Goal: Book appointment/travel/reservation

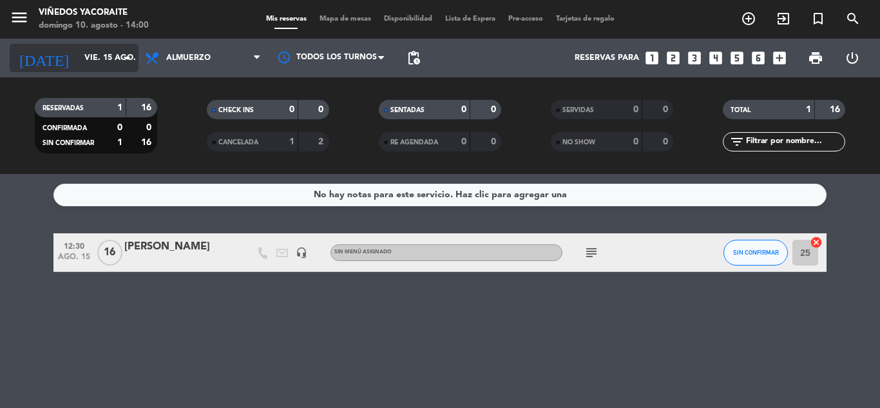
click at [110, 50] on input "vie. 15 ago." at bounding box center [132, 58] width 109 height 22
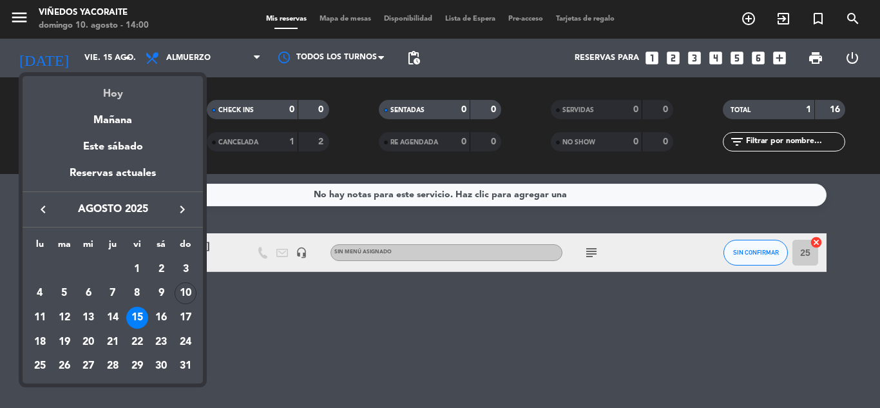
click at [122, 97] on div "Hoy" at bounding box center [113, 89] width 180 height 26
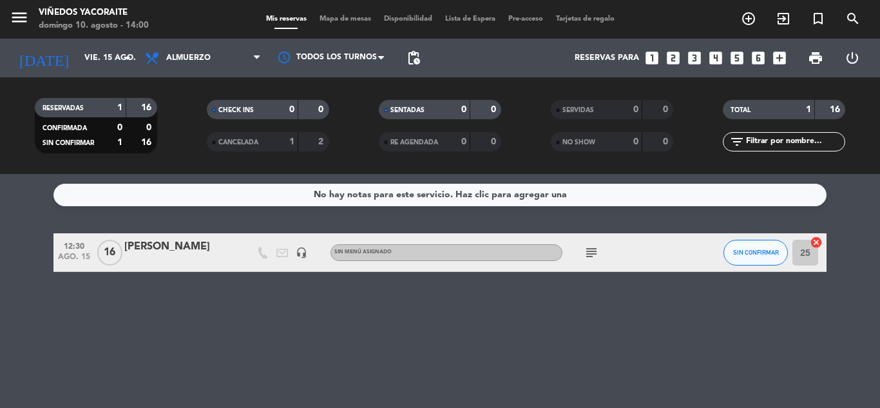
type input "dom. 10 ago."
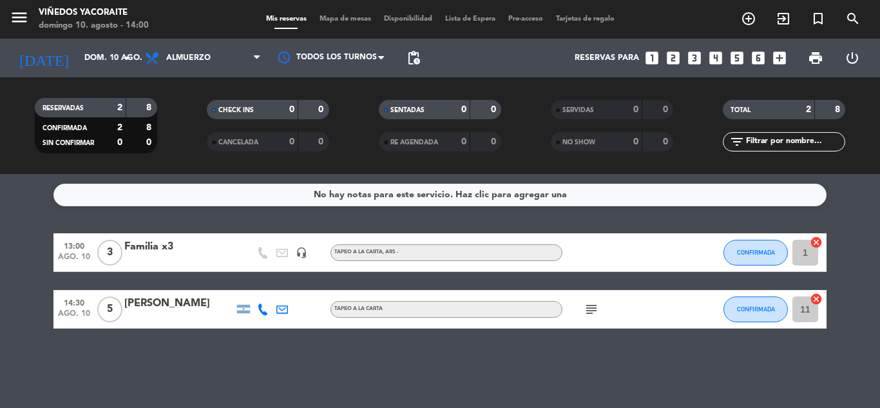
click at [695, 59] on icon "looks_3" at bounding box center [694, 58] width 17 height 17
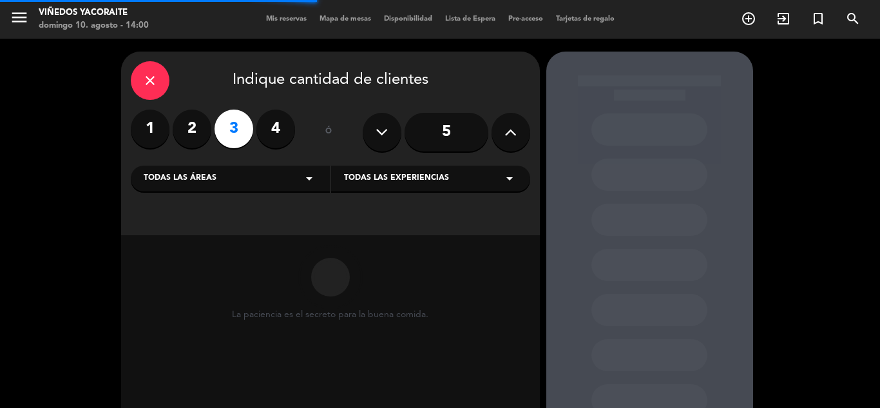
click at [282, 182] on div "Todas las áreas arrow_drop_down" at bounding box center [230, 179] width 199 height 26
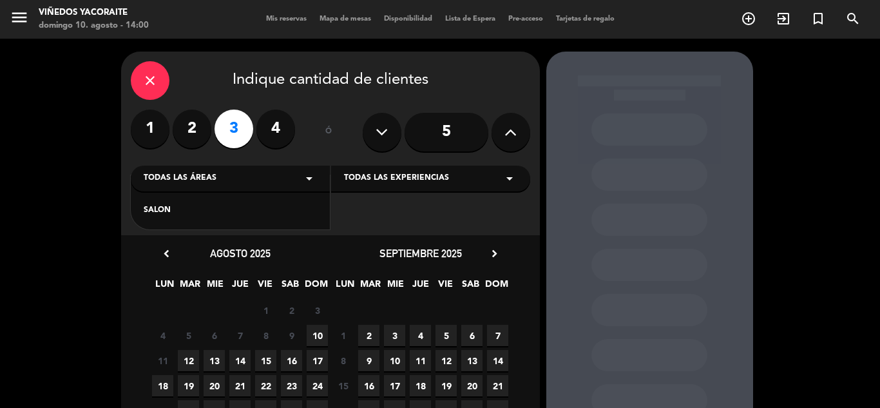
drag, startPoint x: 237, startPoint y: 213, endPoint x: 338, endPoint y: 193, distance: 103.7
click at [240, 213] on div "SALON" at bounding box center [230, 210] width 173 height 13
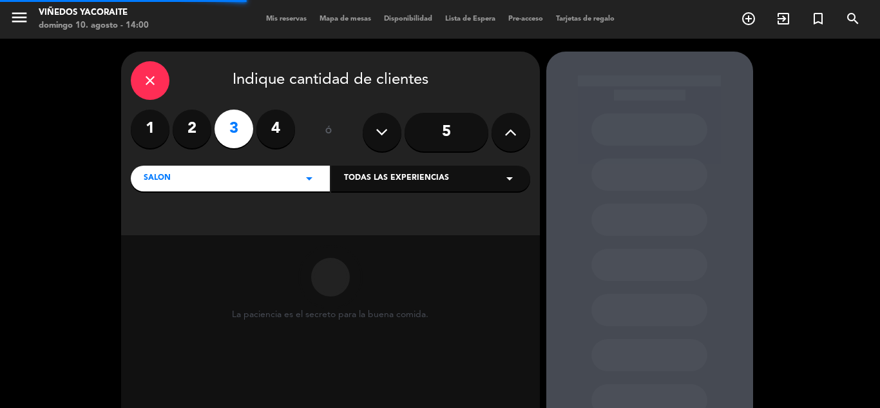
click at [354, 178] on span "Todas las experiencias" at bounding box center [396, 178] width 105 height 13
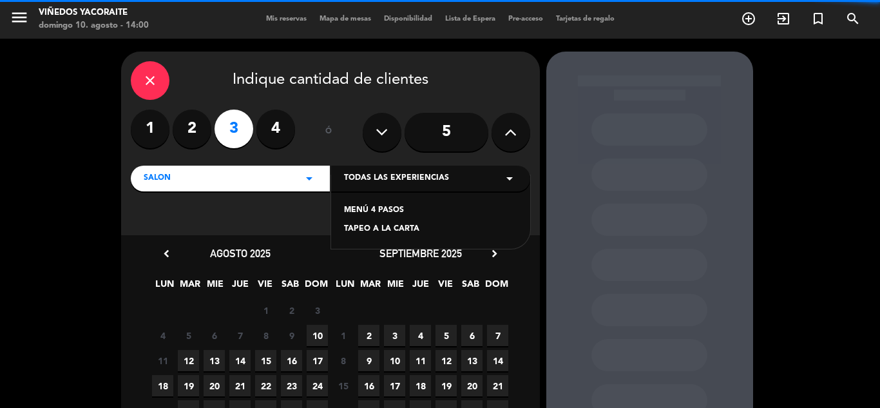
click at [365, 229] on div "TAPEO A LA CARTA" at bounding box center [430, 229] width 173 height 13
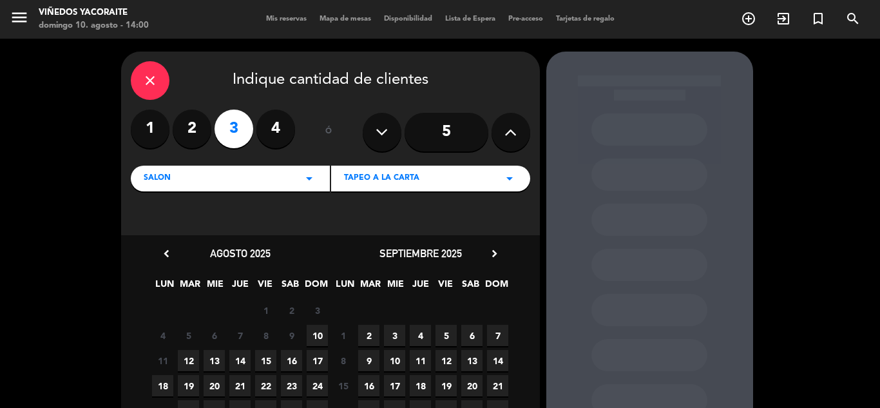
drag, startPoint x: 313, startPoint y: 334, endPoint x: 376, endPoint y: 304, distance: 69.8
click at [315, 334] on span "10" at bounding box center [317, 335] width 21 height 21
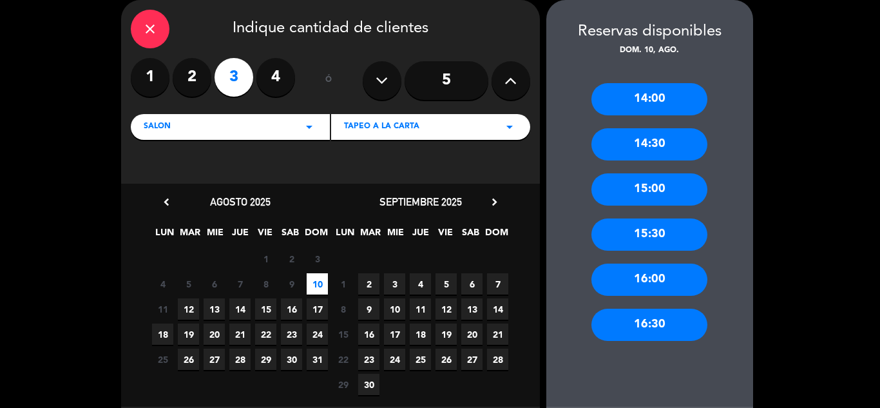
click at [678, 101] on div "14:00" at bounding box center [650, 99] width 116 height 32
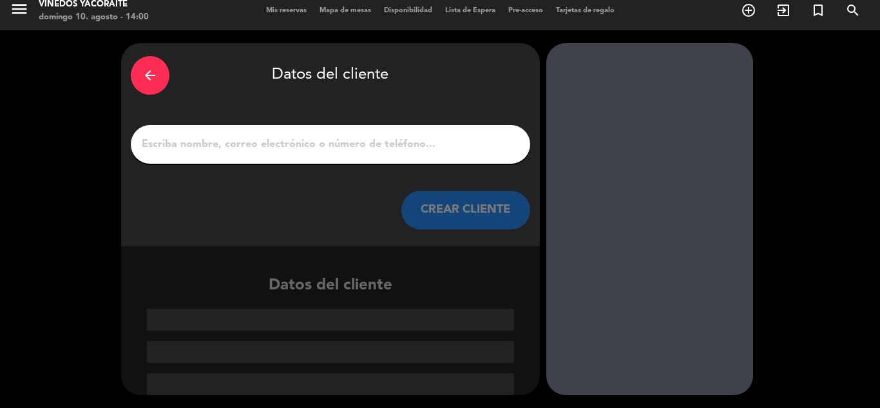
scroll to position [8, 0]
click at [356, 149] on input "1" at bounding box center [331, 144] width 380 height 18
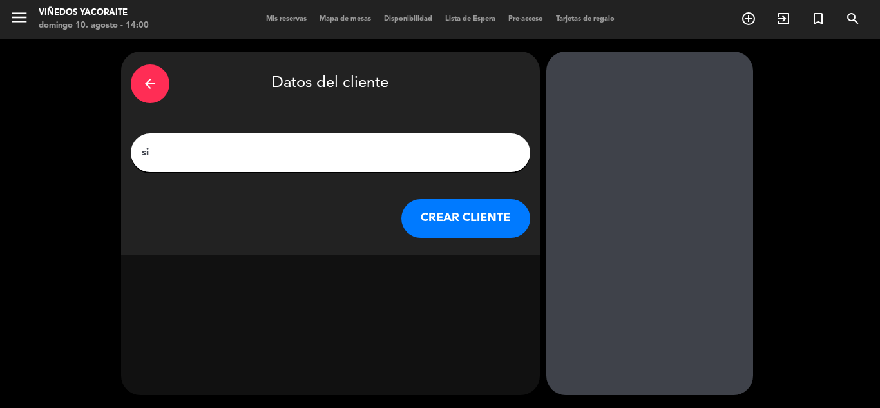
type input "s"
type input "Sin reserva (agencia de salta)"
click at [492, 230] on button "CREAR CLIENTE" at bounding box center [466, 218] width 129 height 39
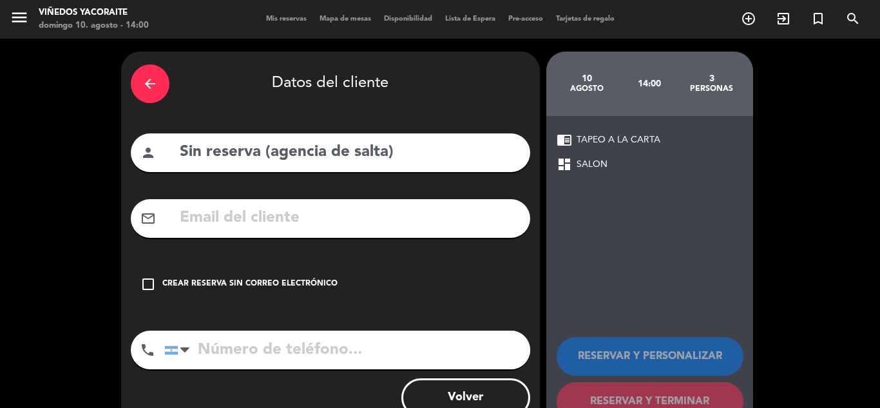
drag, startPoint x: 146, startPoint y: 286, endPoint x: 160, endPoint y: 289, distance: 15.3
click at [148, 288] on icon "check_box_outline_blank" at bounding box center [148, 284] width 15 height 15
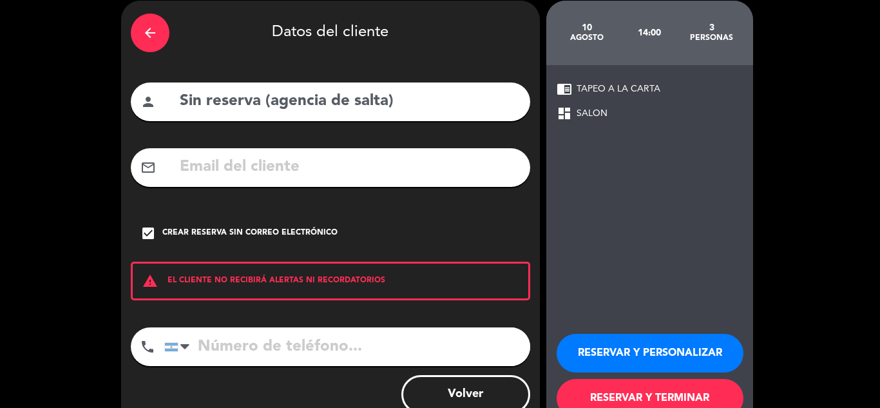
scroll to position [89, 0]
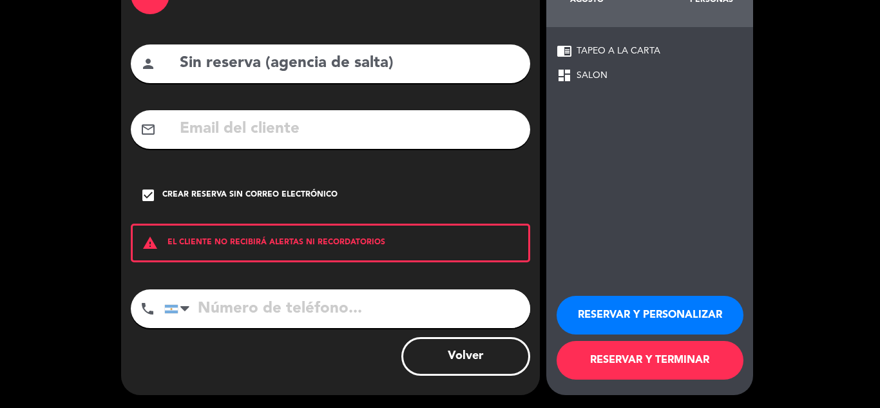
click at [633, 367] on button "RESERVAR Y TERMINAR" at bounding box center [650, 360] width 187 height 39
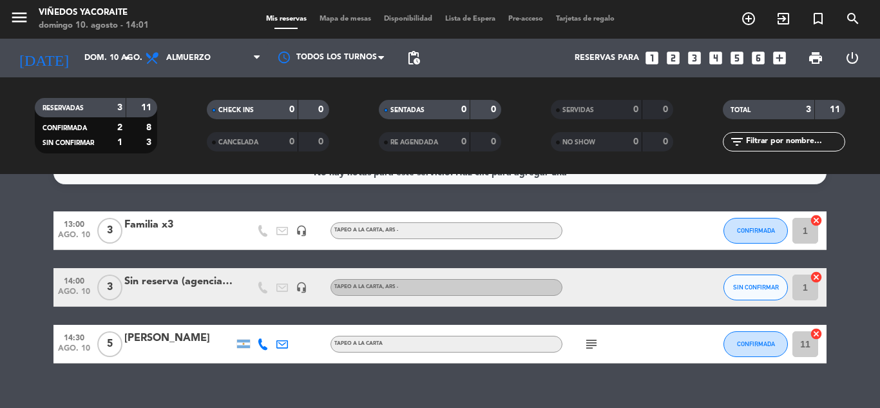
scroll to position [42, 0]
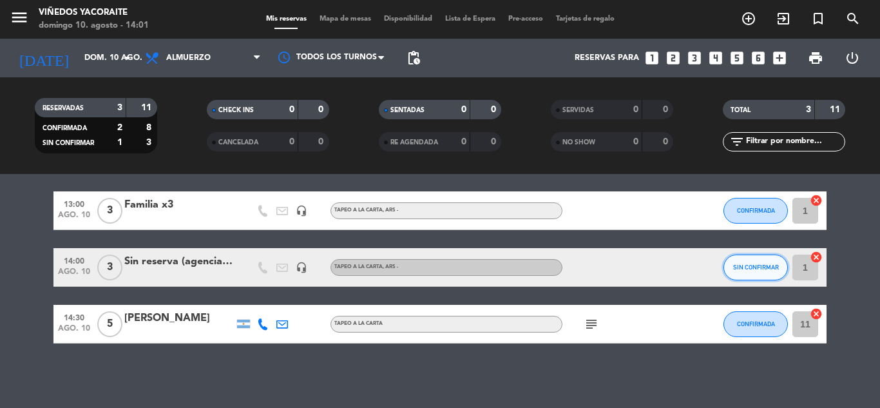
click at [748, 269] on span "SIN CONFIRMAR" at bounding box center [756, 267] width 46 height 7
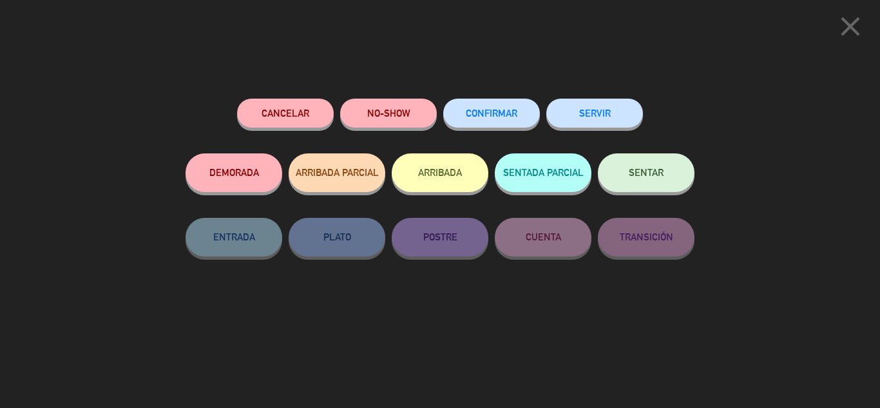
click at [474, 113] on span "CONFIRMAR" at bounding box center [492, 113] width 52 height 11
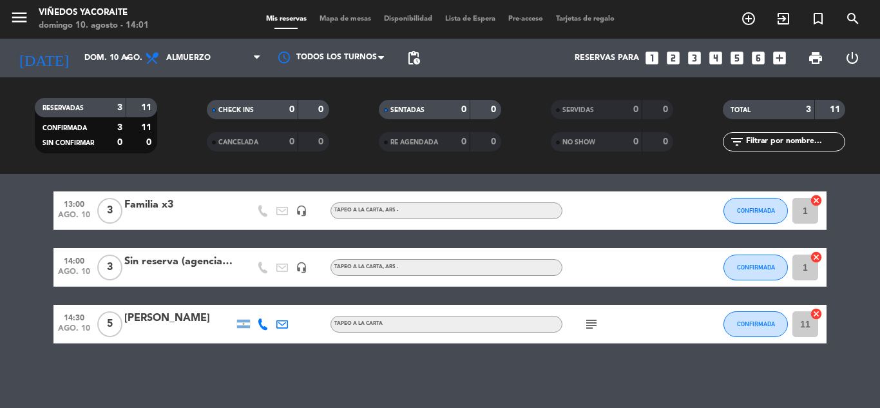
click at [587, 324] on icon "subject" at bounding box center [591, 323] width 15 height 15
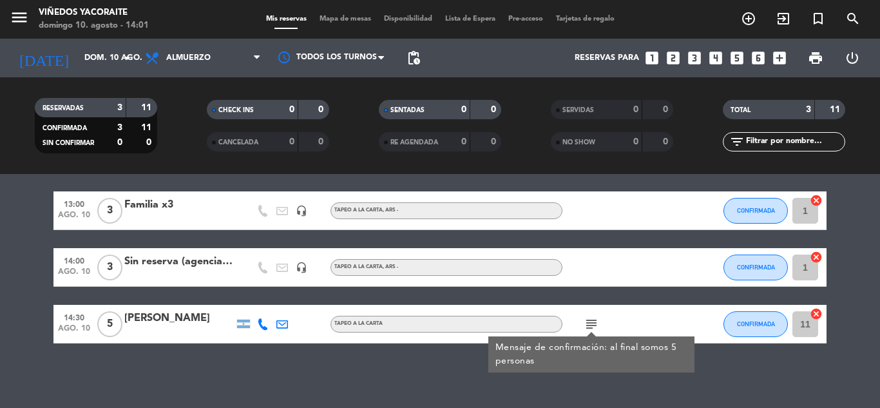
click at [632, 318] on div "subject Mensaje de confirmación: al final somos 5 personas" at bounding box center [621, 324] width 116 height 38
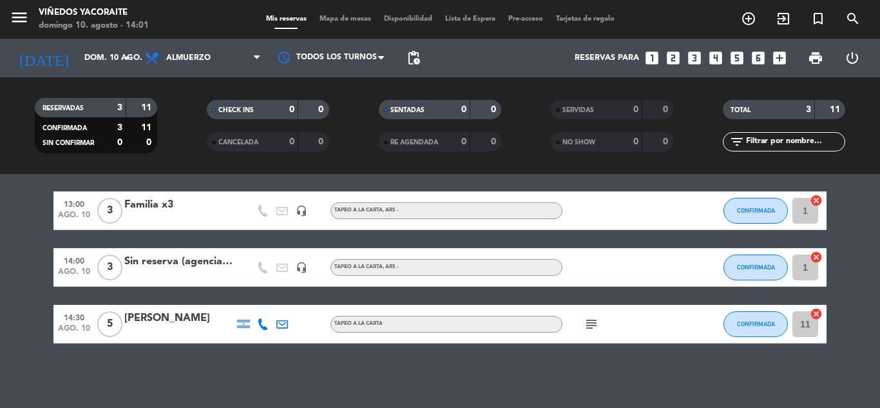
click at [263, 326] on icon at bounding box center [263, 324] width 12 height 12
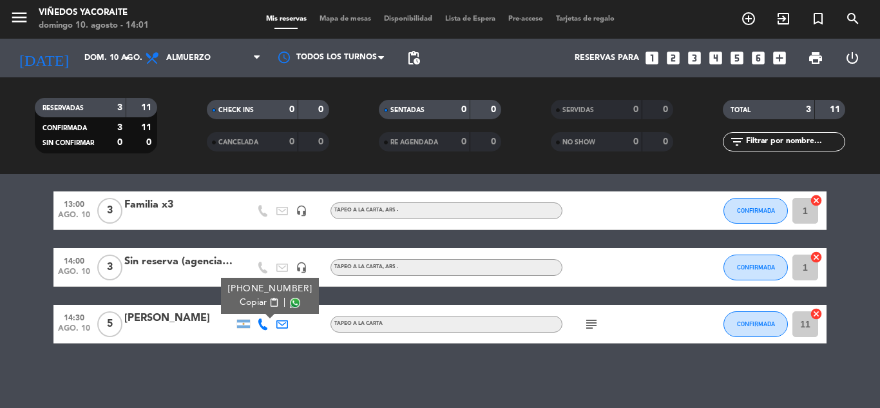
click at [289, 308] on div "Copiar content_paste |" at bounding box center [270, 303] width 84 height 14
click at [292, 296] on div "Copiar content_paste |" at bounding box center [270, 303] width 84 height 14
click at [290, 300] on span at bounding box center [295, 303] width 10 height 10
click at [756, 322] on span "CONFIRMADA" at bounding box center [756, 323] width 38 height 7
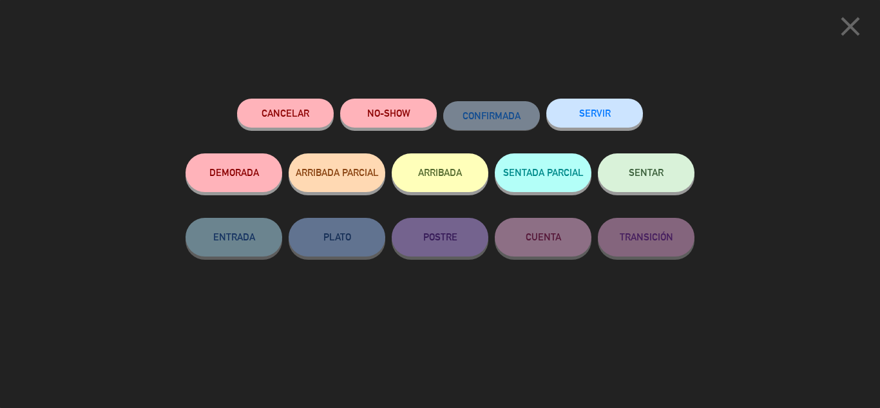
click at [298, 115] on button "Cancelar" at bounding box center [285, 113] width 97 height 29
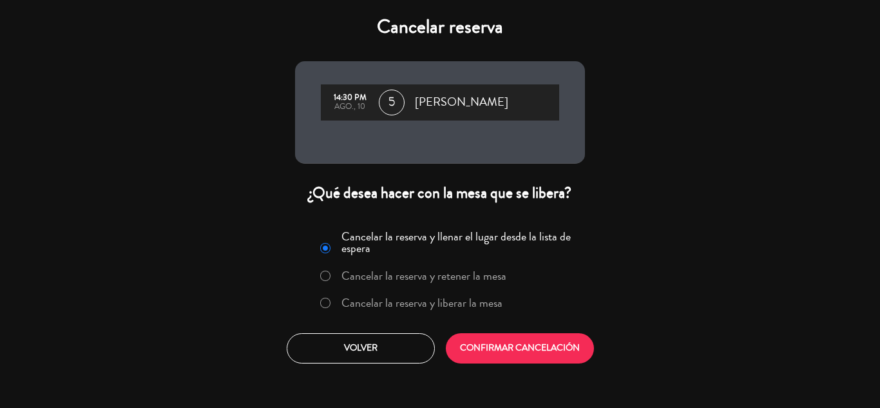
drag, startPoint x: 400, startPoint y: 307, endPoint x: 429, endPoint y: 307, distance: 28.4
click at [402, 307] on label "Cancelar la reserva y liberar la mesa" at bounding box center [422, 303] width 161 height 12
click at [500, 347] on button "CONFIRMAR CANCELACIÓN" at bounding box center [520, 348] width 148 height 30
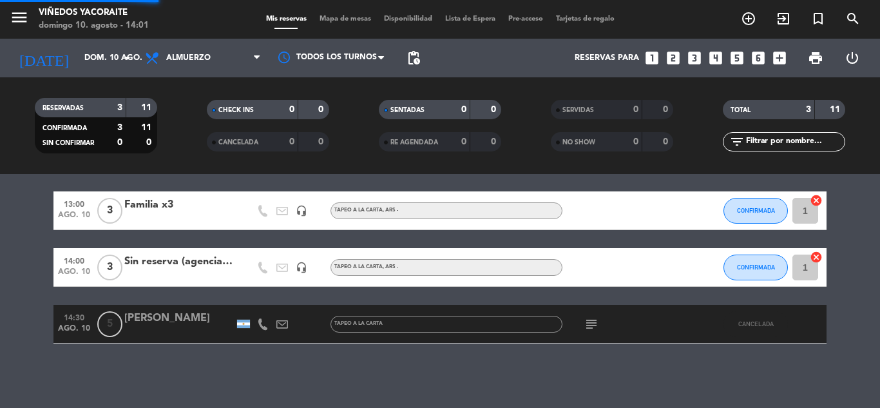
scroll to position [0, 0]
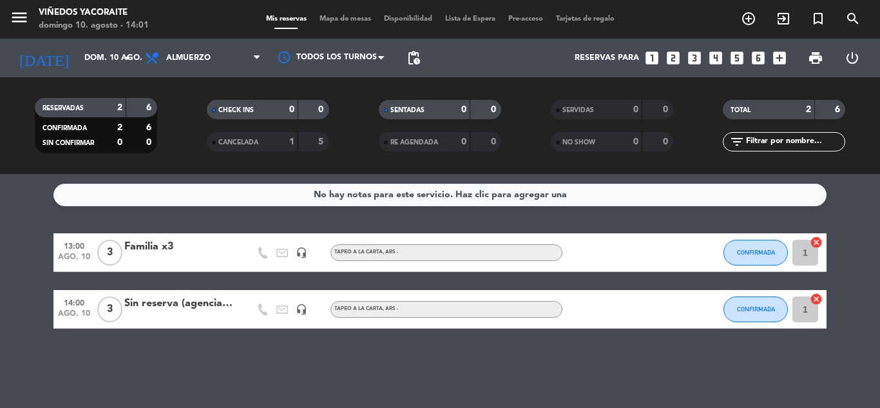
click at [694, 61] on icon "looks_3" at bounding box center [694, 58] width 17 height 17
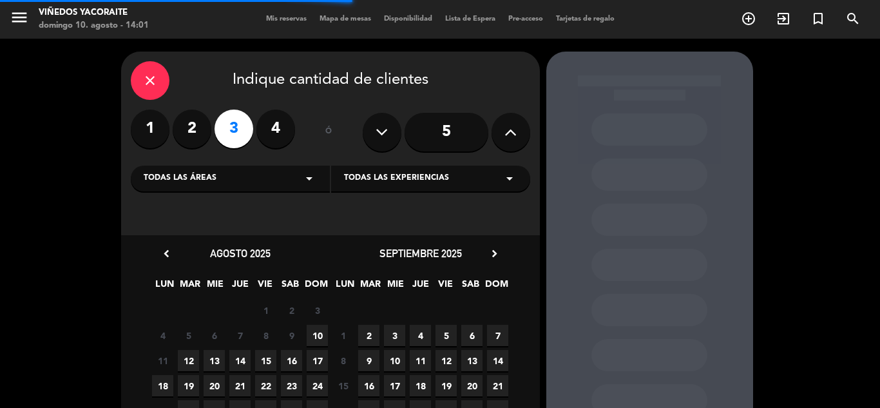
click at [313, 176] on icon "arrow_drop_down" at bounding box center [309, 178] width 15 height 15
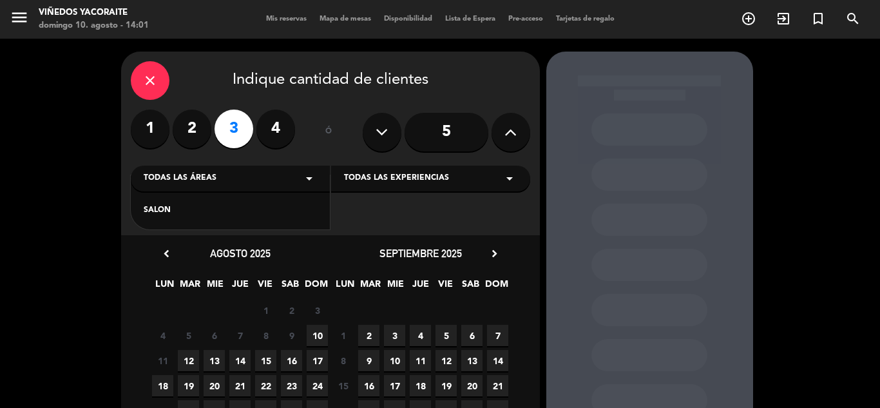
click at [280, 209] on div "SALON" at bounding box center [230, 210] width 173 height 13
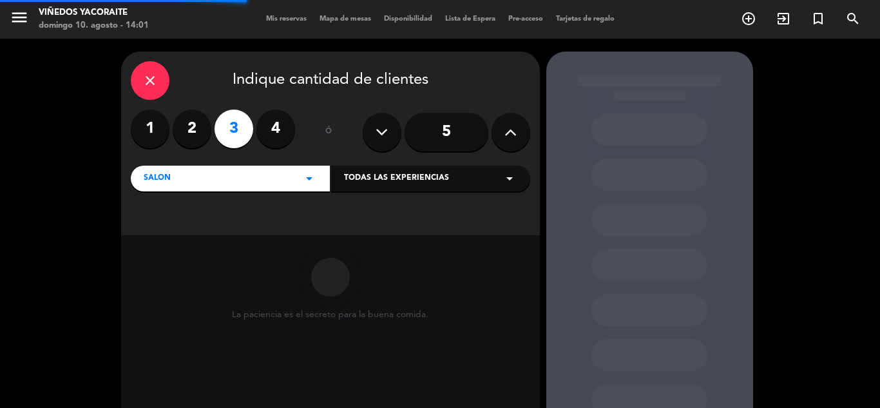
click at [411, 174] on span "Todas las experiencias" at bounding box center [396, 178] width 105 height 13
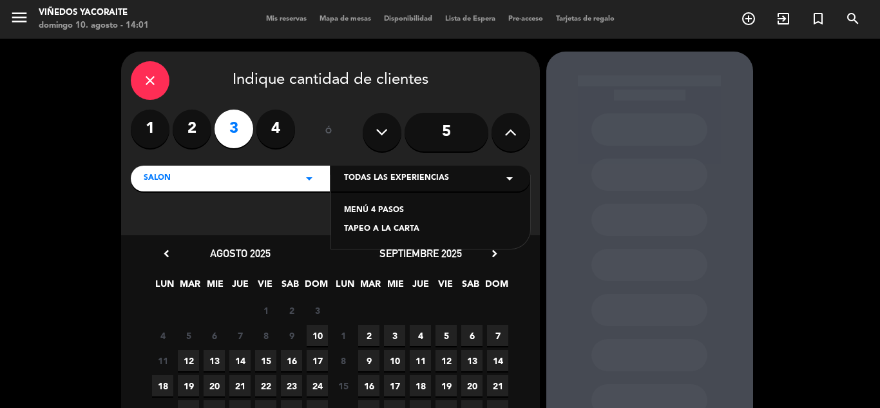
click at [400, 209] on div "MENÚ 4 PASOS" at bounding box center [430, 210] width 173 height 13
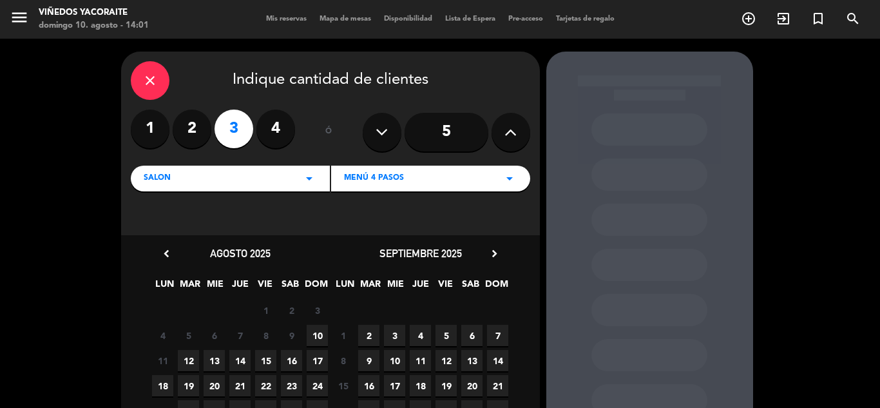
click at [315, 335] on span "10" at bounding box center [317, 335] width 21 height 21
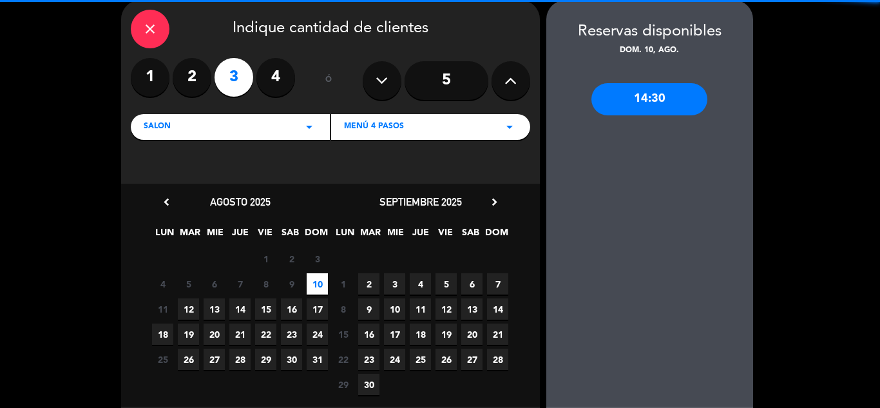
click at [635, 93] on div "14:30" at bounding box center [650, 99] width 116 height 32
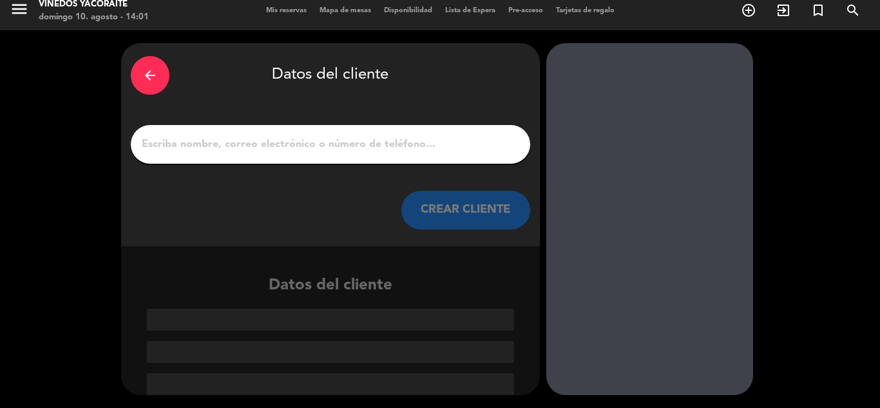
scroll to position [8, 0]
click at [414, 141] on input "1" at bounding box center [331, 144] width 380 height 18
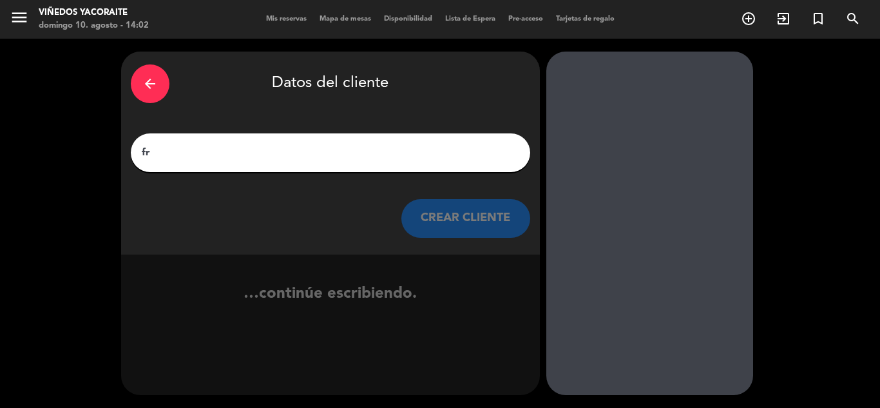
scroll to position [0, 0]
type input "f"
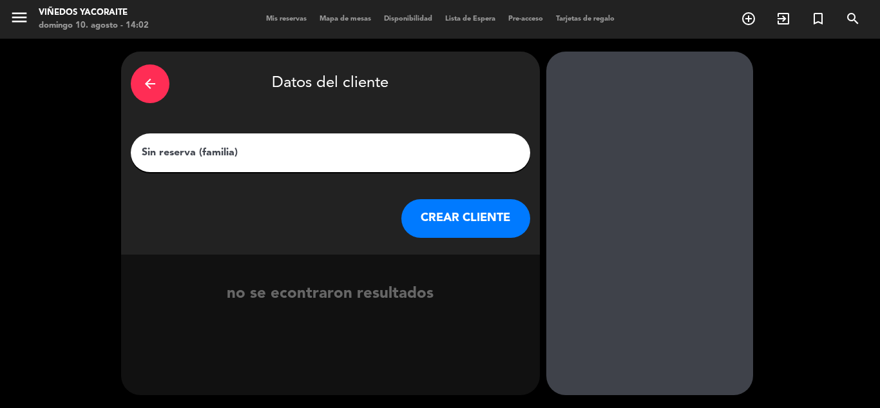
type input "Sin reserva (familia)"
click at [471, 224] on button "CREAR CLIENTE" at bounding box center [466, 218] width 129 height 39
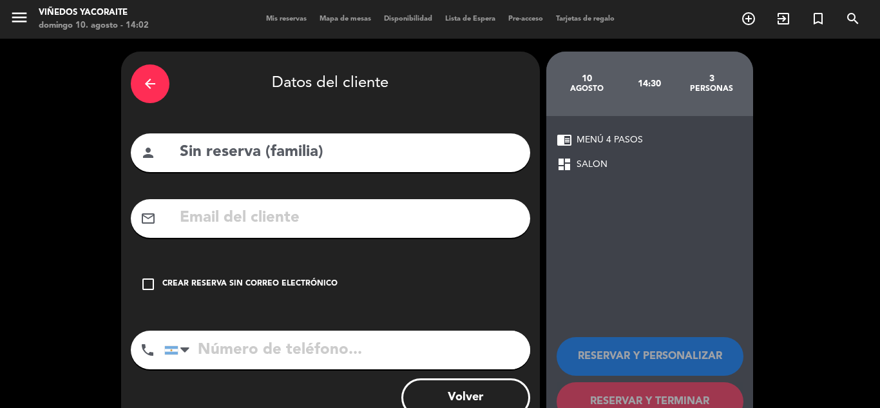
click at [147, 284] on icon "check_box_outline_blank" at bounding box center [148, 284] width 15 height 15
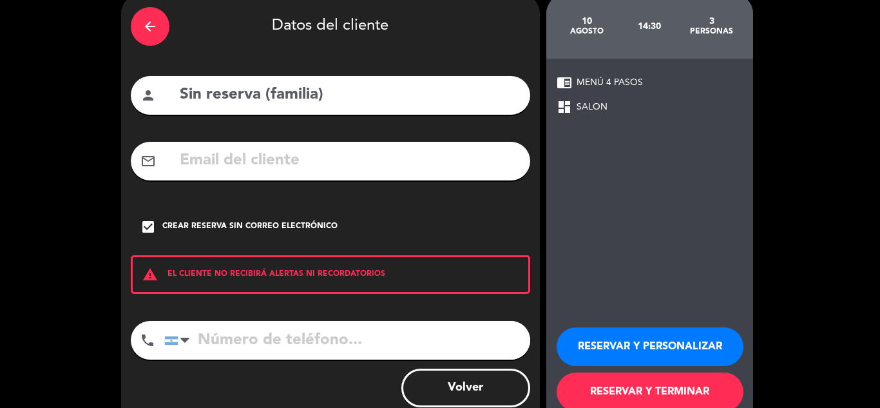
scroll to position [89, 0]
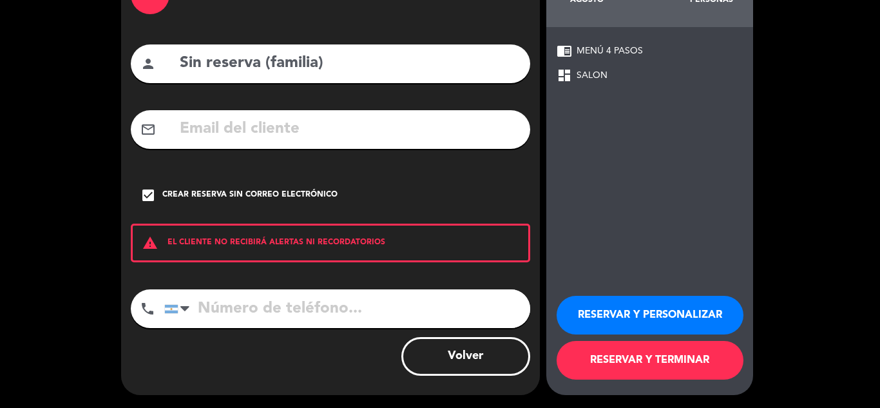
click at [631, 356] on button "RESERVAR Y TERMINAR" at bounding box center [650, 360] width 187 height 39
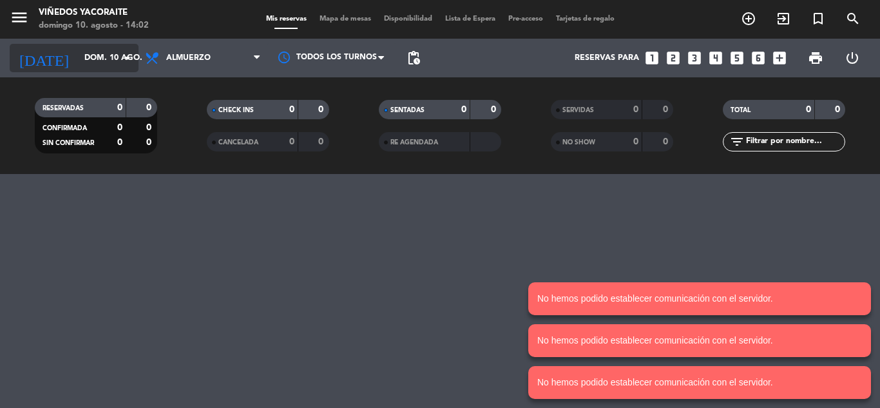
click at [100, 51] on input "dom. 10 ago." at bounding box center [132, 58] width 109 height 22
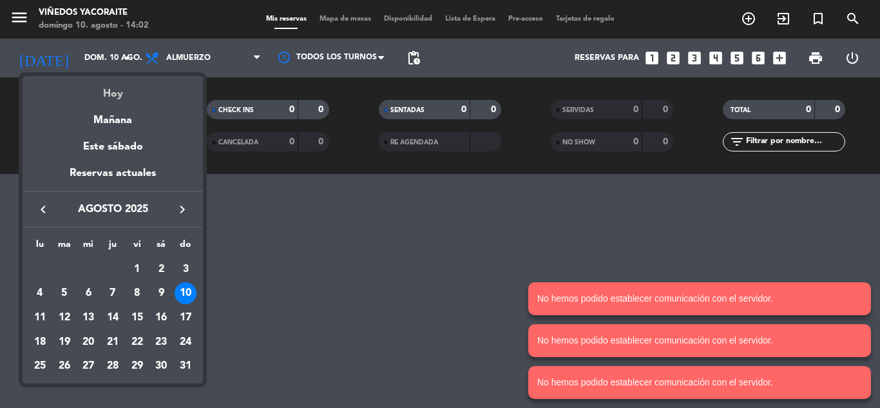
click at [121, 92] on div "Hoy" at bounding box center [113, 89] width 180 height 26
